Goal: Information Seeking & Learning: Learn about a topic

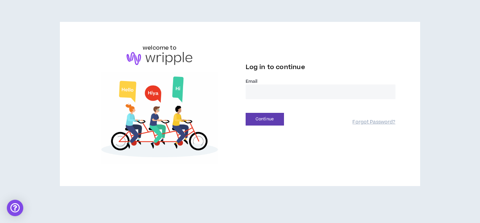
click at [258, 88] on input "email" at bounding box center [321, 92] width 150 height 15
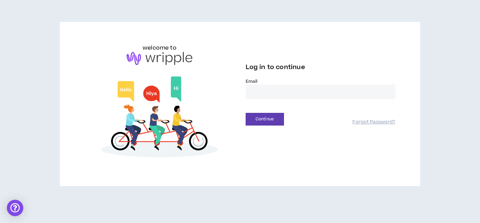
type input "**********"
click at [276, 119] on button "Continue" at bounding box center [265, 119] width 38 height 13
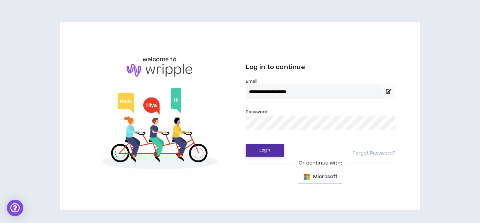
click at [268, 150] on button "Login" at bounding box center [265, 150] width 38 height 13
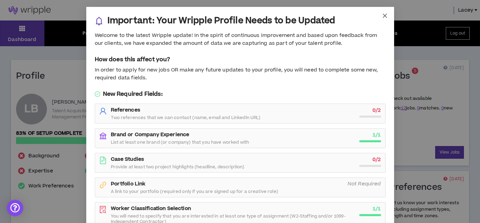
click at [386, 16] on icon "close" at bounding box center [385, 15] width 5 height 5
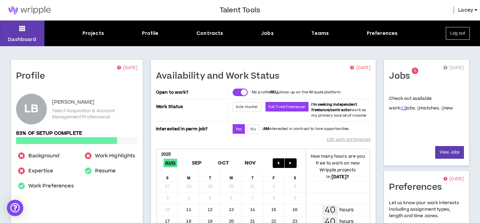
click at [402, 78] on h1 "Jobs" at bounding box center [402, 76] width 26 height 11
click at [401, 109] on link "12" at bounding box center [403, 108] width 5 height 6
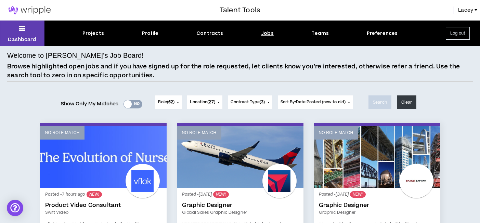
click at [200, 97] on button "Location ( 27 )" at bounding box center [204, 103] width 35 height 14
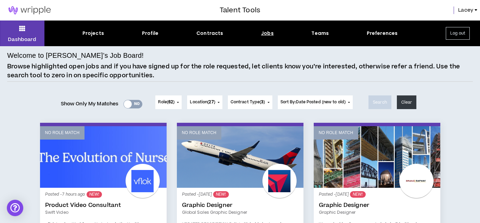
click at [265, 105] on span "Contract Type ( 3 )" at bounding box center [248, 102] width 35 height 6
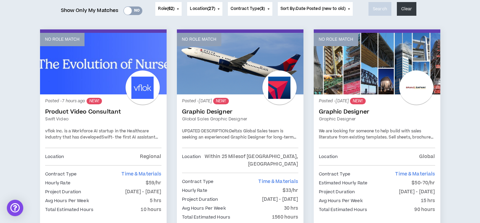
scroll to position [94, 0]
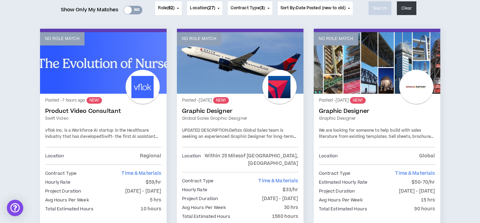
click at [413, 91] on div at bounding box center [417, 87] width 34 height 34
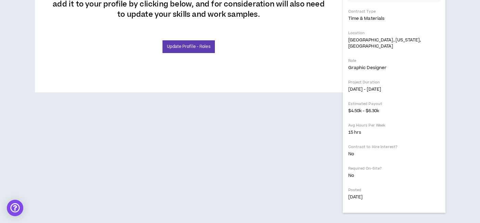
scroll to position [238, 0]
